Goal: Information Seeking & Learning: Learn about a topic

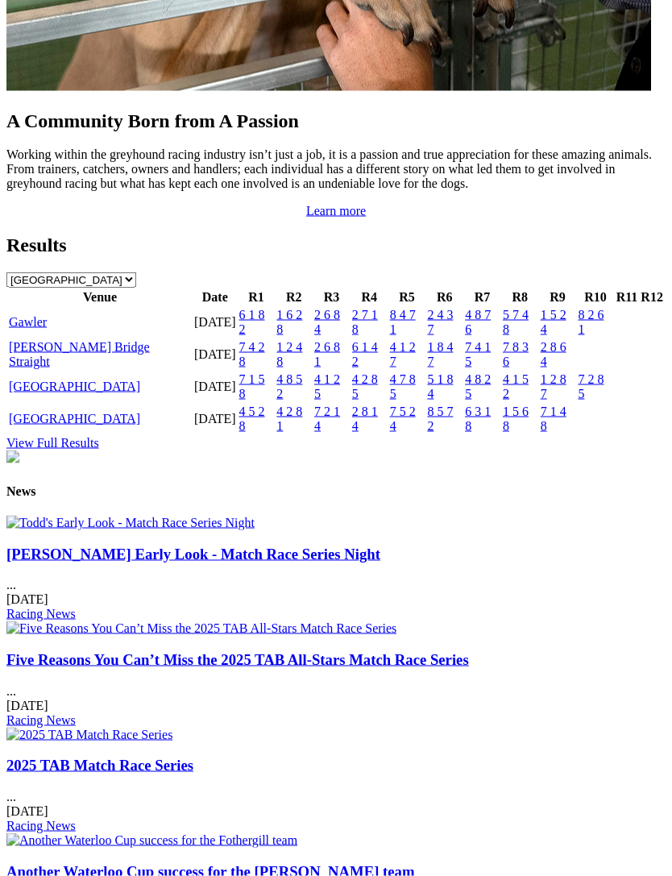
scroll to position [1738, 0]
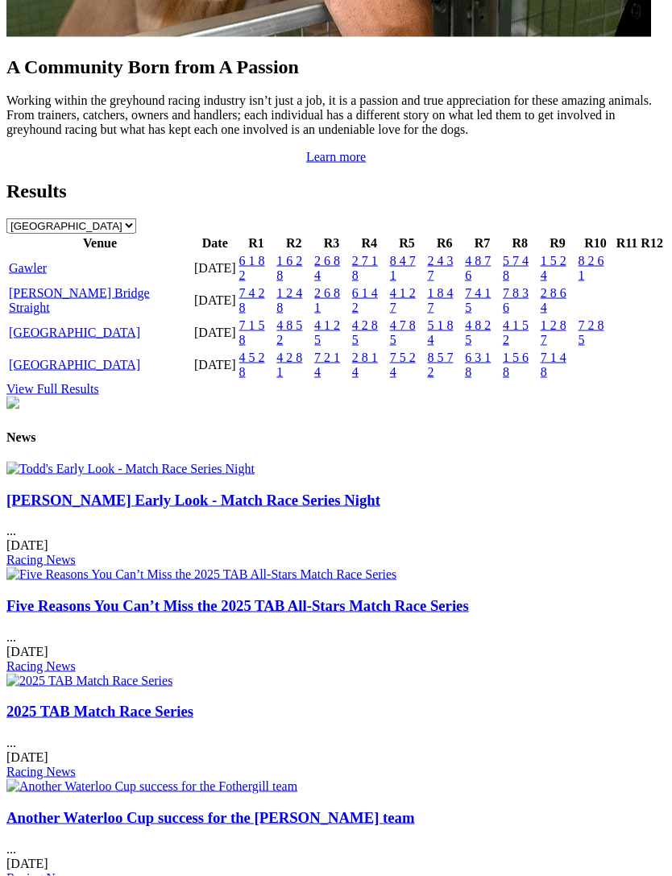
click at [45, 275] on link "Gawler" at bounding box center [28, 268] width 38 height 14
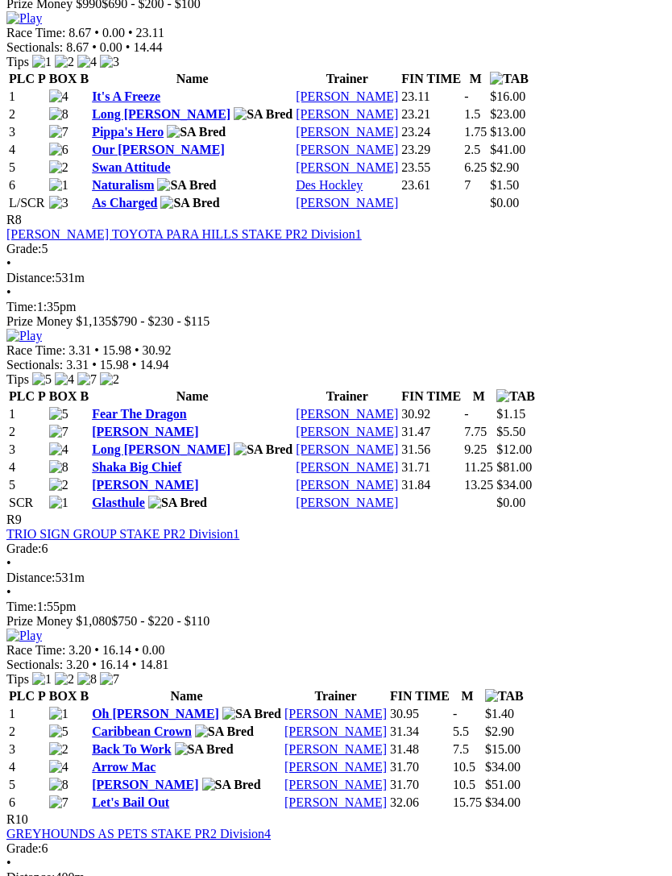
scroll to position [2674, 0]
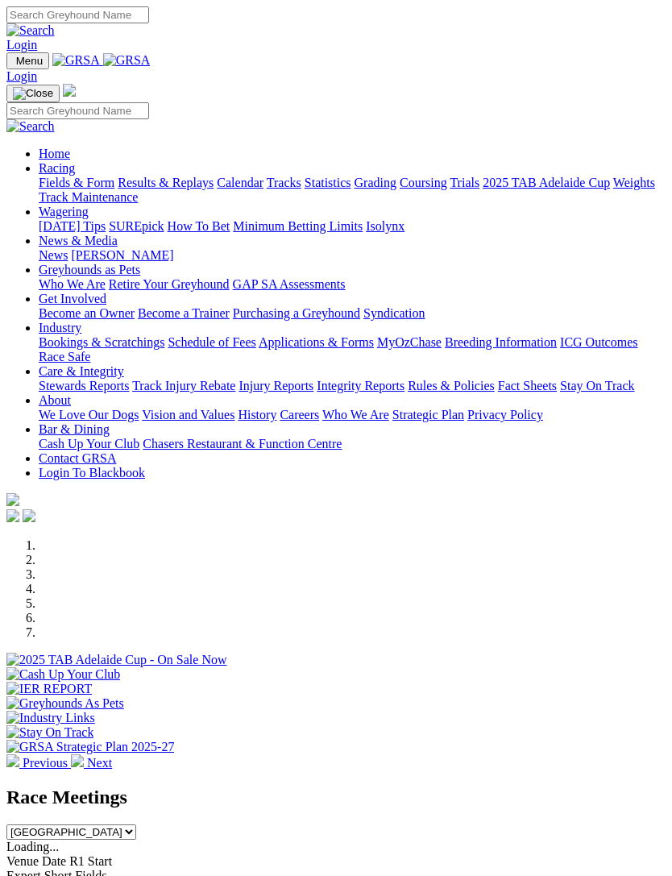
scroll to position [895, 0]
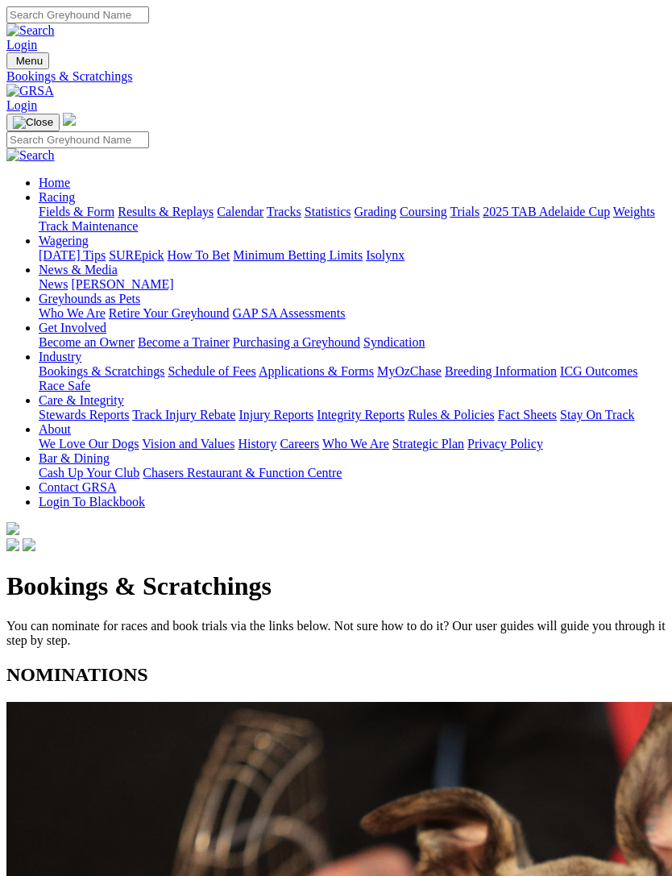
scroll to position [182, 0]
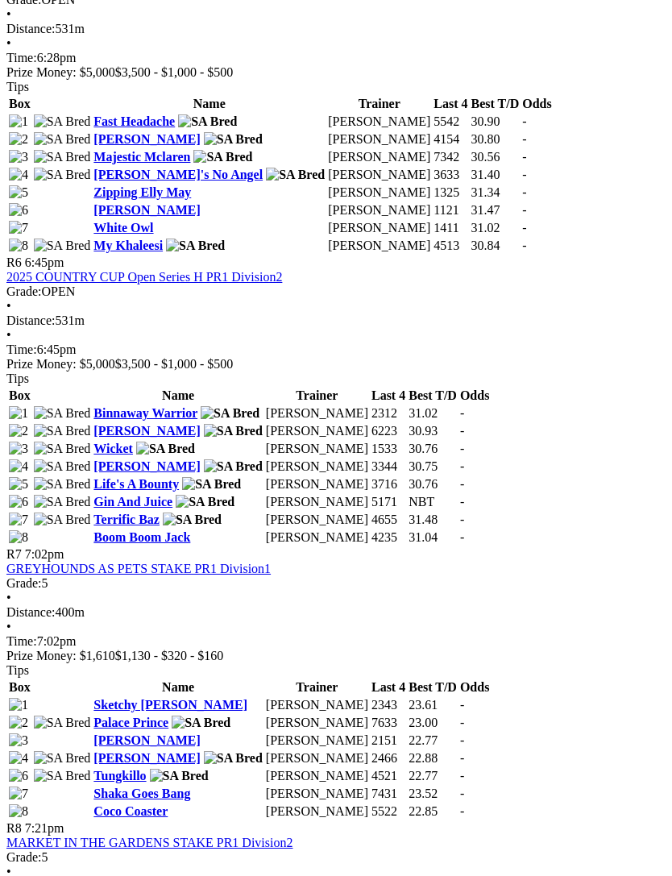
scroll to position [1955, 0]
